Goal: Task Accomplishment & Management: Manage account settings

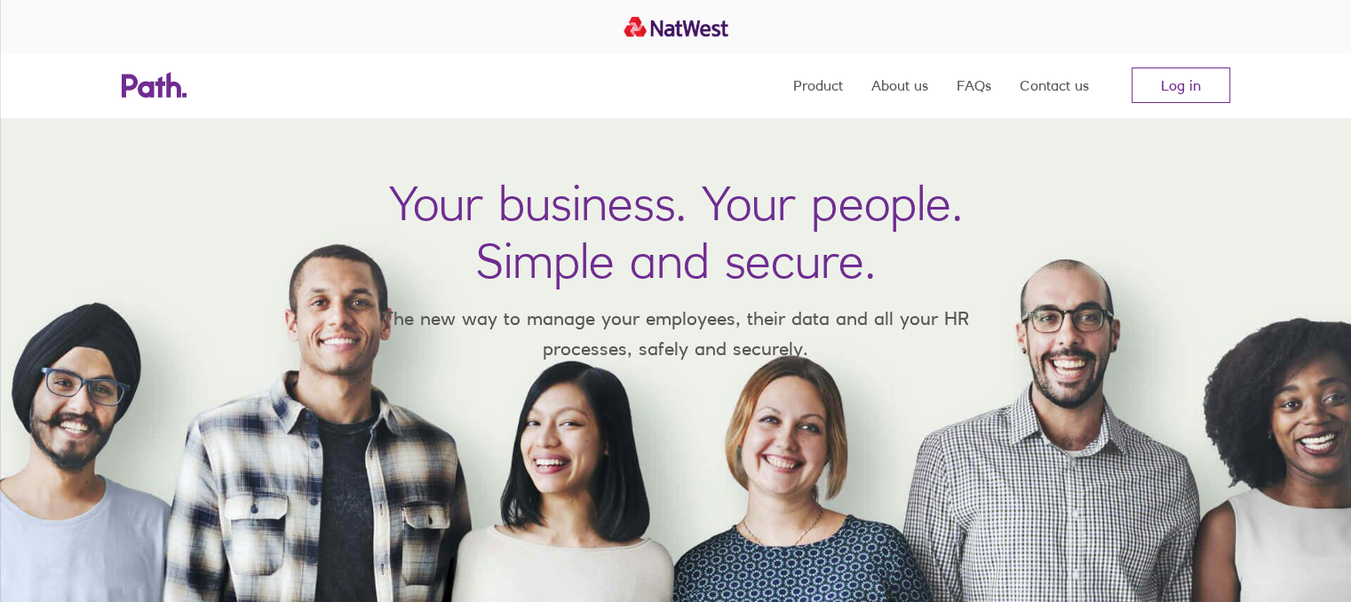
click at [1196, 83] on link "Log in" at bounding box center [1181, 86] width 99 height 36
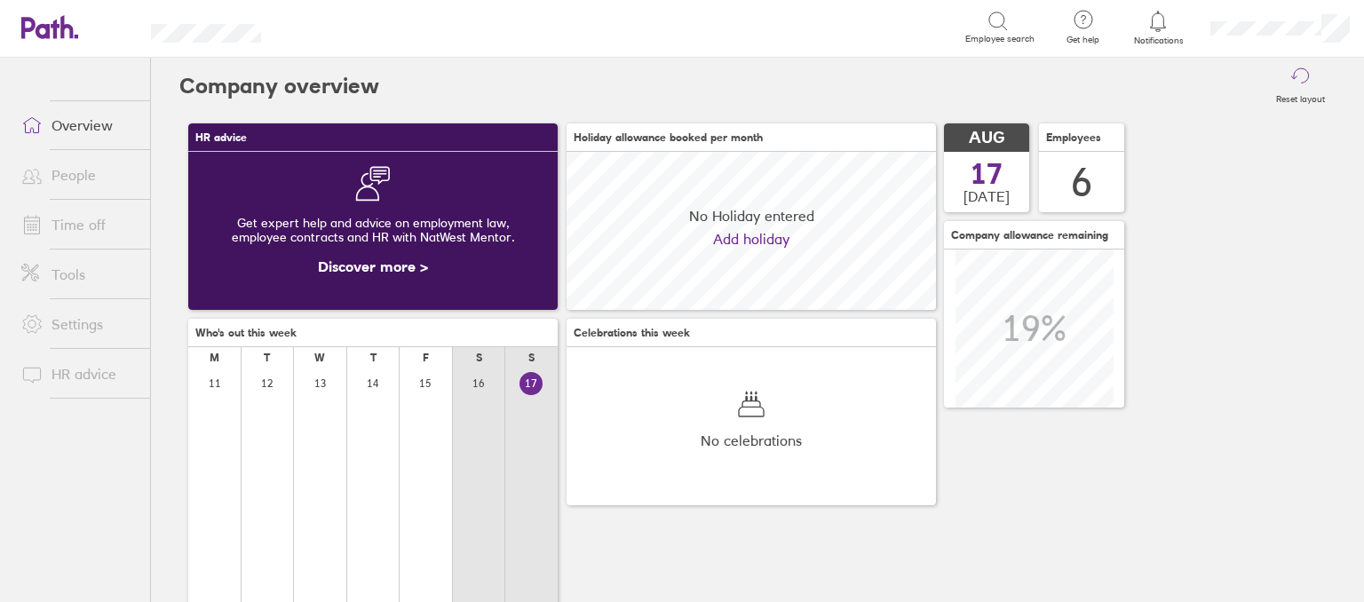
scroll to position [157, 370]
click at [62, 232] on link "Time off" at bounding box center [78, 225] width 143 height 36
